Goal: Information Seeking & Learning: Find specific page/section

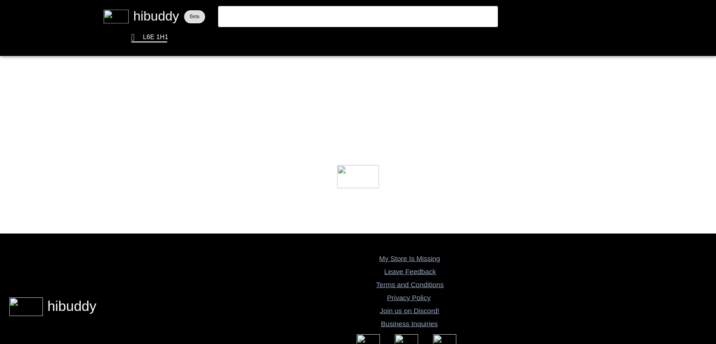
click at [421, 16] on flt-glass-pane at bounding box center [358, 172] width 716 height 344
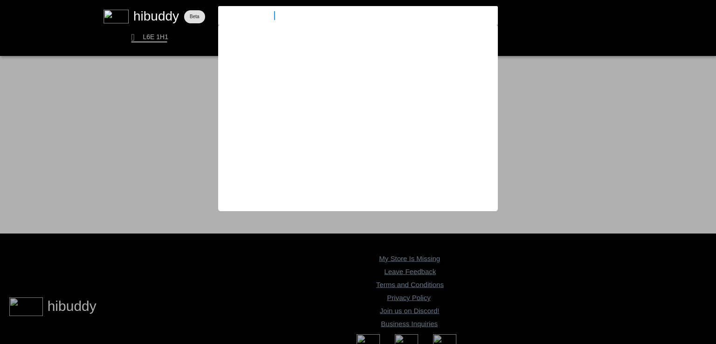
type input "hawaiian marker"
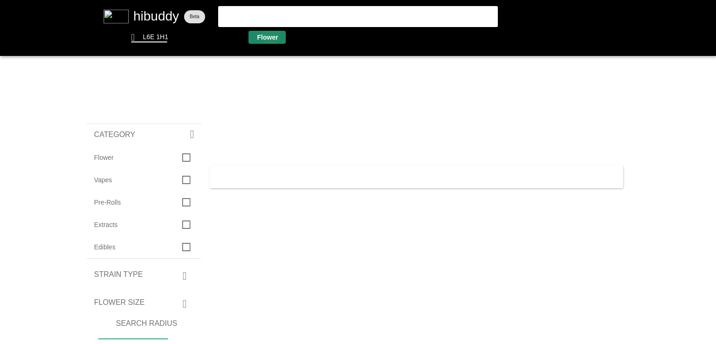
click at [272, 34] on flt-glass-pane at bounding box center [358, 172] width 716 height 344
click at [468, 21] on flt-glass-pane at bounding box center [358, 172] width 716 height 344
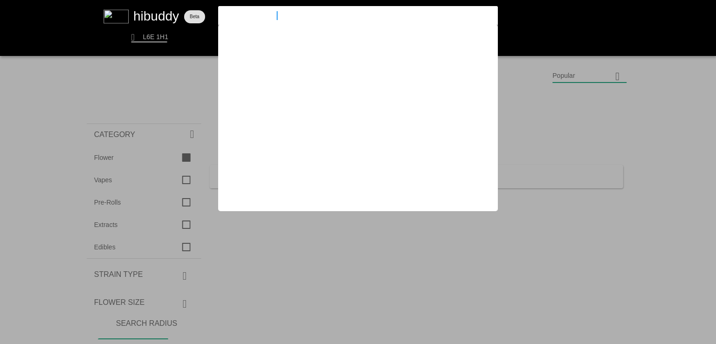
click at [468, 21] on flt-glass-pane at bounding box center [358, 172] width 716 height 344
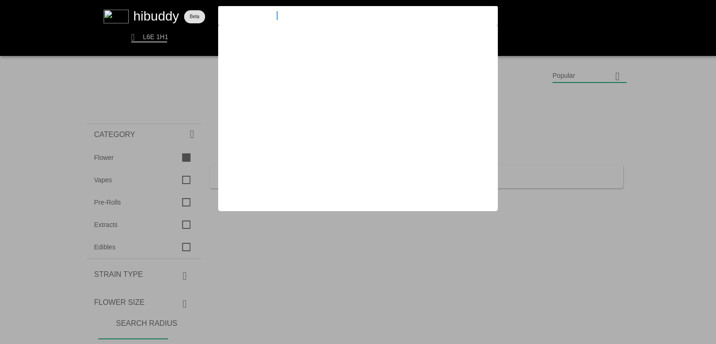
click at [468, 21] on flt-glass-pane at bounding box center [358, 172] width 716 height 344
type input "h"
click at [186, 46] on flt-glass-pane at bounding box center [358, 172] width 716 height 344
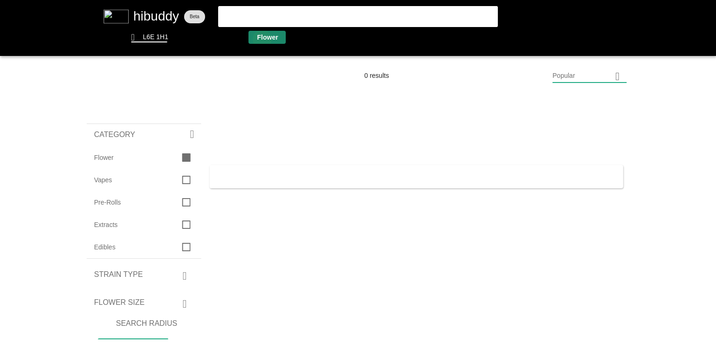
click at [261, 40] on flt-glass-pane at bounding box center [358, 172] width 716 height 344
click at [233, 40] on flt-glass-pane at bounding box center [358, 172] width 716 height 344
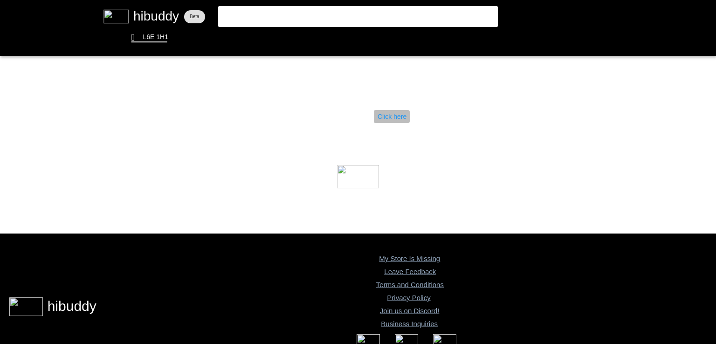
click at [387, 113] on flt-glass-pane at bounding box center [358, 172] width 716 height 344
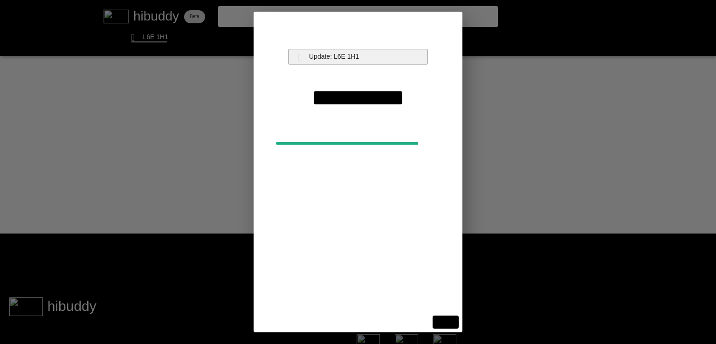
click at [368, 56] on flt-glass-pane at bounding box center [358, 172] width 716 height 344
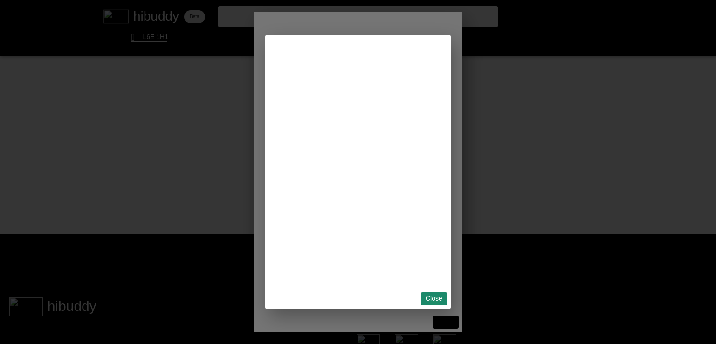
click at [434, 302] on flt-glass-pane at bounding box center [358, 172] width 716 height 344
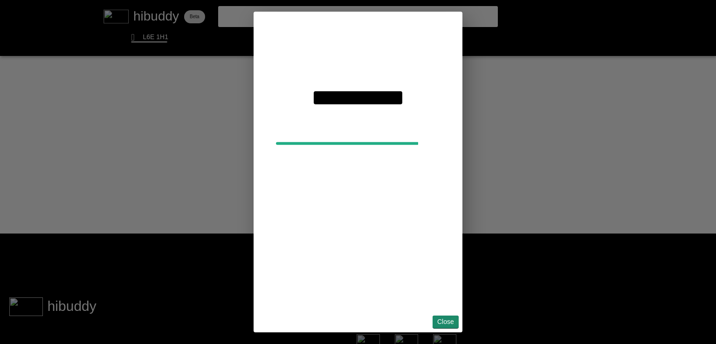
click at [455, 321] on flt-glass-pane at bounding box center [358, 172] width 716 height 344
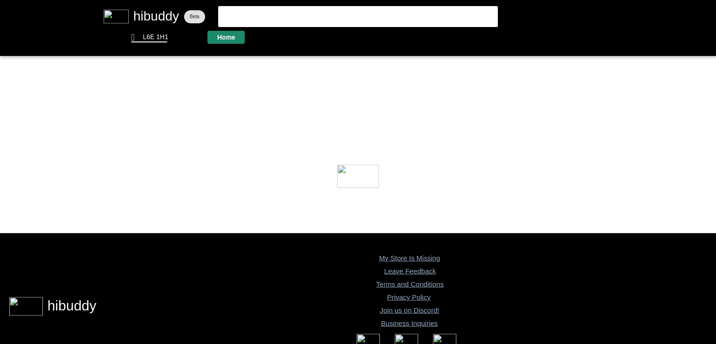
click at [227, 33] on flt-glass-pane at bounding box center [358, 172] width 716 height 344
click at [270, 43] on flt-glass-pane at bounding box center [358, 172] width 716 height 344
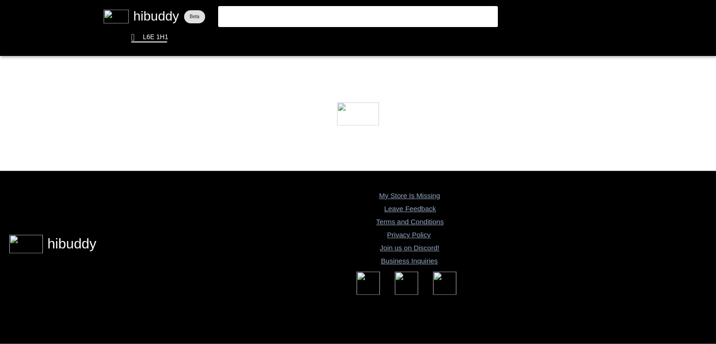
click at [149, 17] on flt-glass-pane at bounding box center [358, 172] width 716 height 344
